Goal: Information Seeking & Learning: Learn about a topic

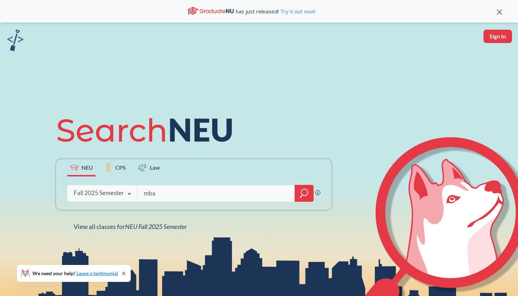
type input "mba"
click at [307, 194] on icon "magnifying glass" at bounding box center [304, 192] width 6 height 6
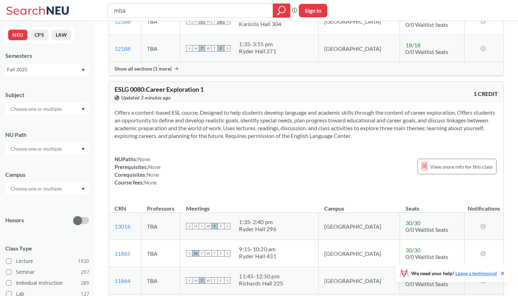
scroll to position [377, 0]
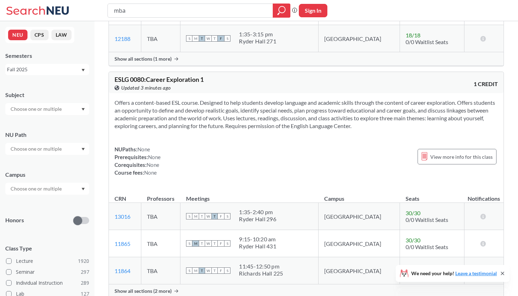
click at [207, 11] on input "mba" at bounding box center [190, 11] width 155 height 12
type input "managing people"
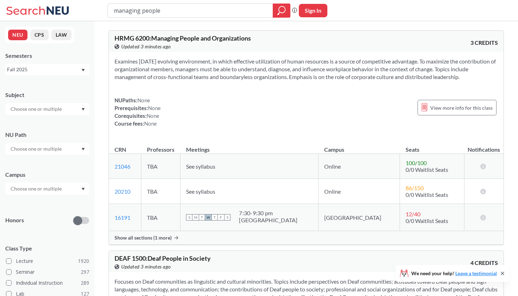
click at [171, 237] on div "Show all sections (1 more)" at bounding box center [306, 237] width 395 height 13
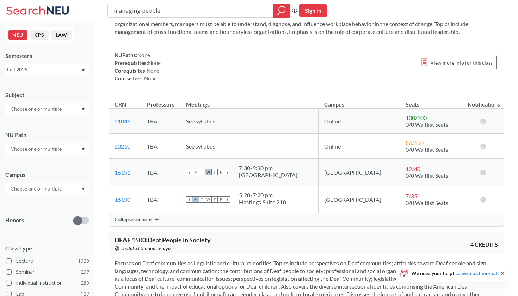
scroll to position [48, 0]
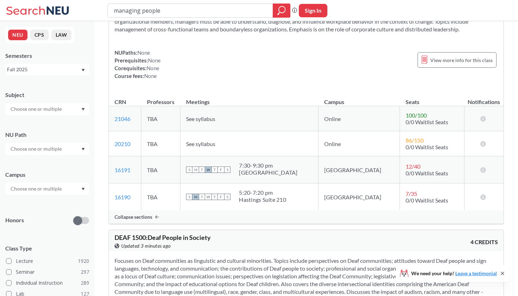
click at [281, 194] on div "5:20 - 7:20 pm" at bounding box center [262, 192] width 47 height 7
click at [483, 197] on icon at bounding box center [483, 197] width 7 height 6
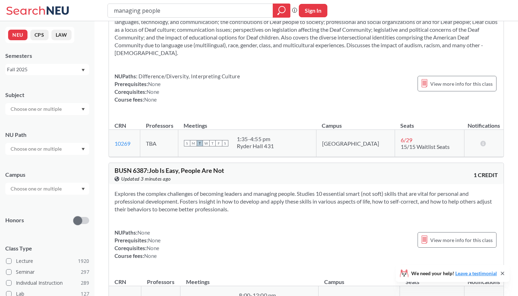
scroll to position [294, 0]
